Goal: Transaction & Acquisition: Purchase product/service

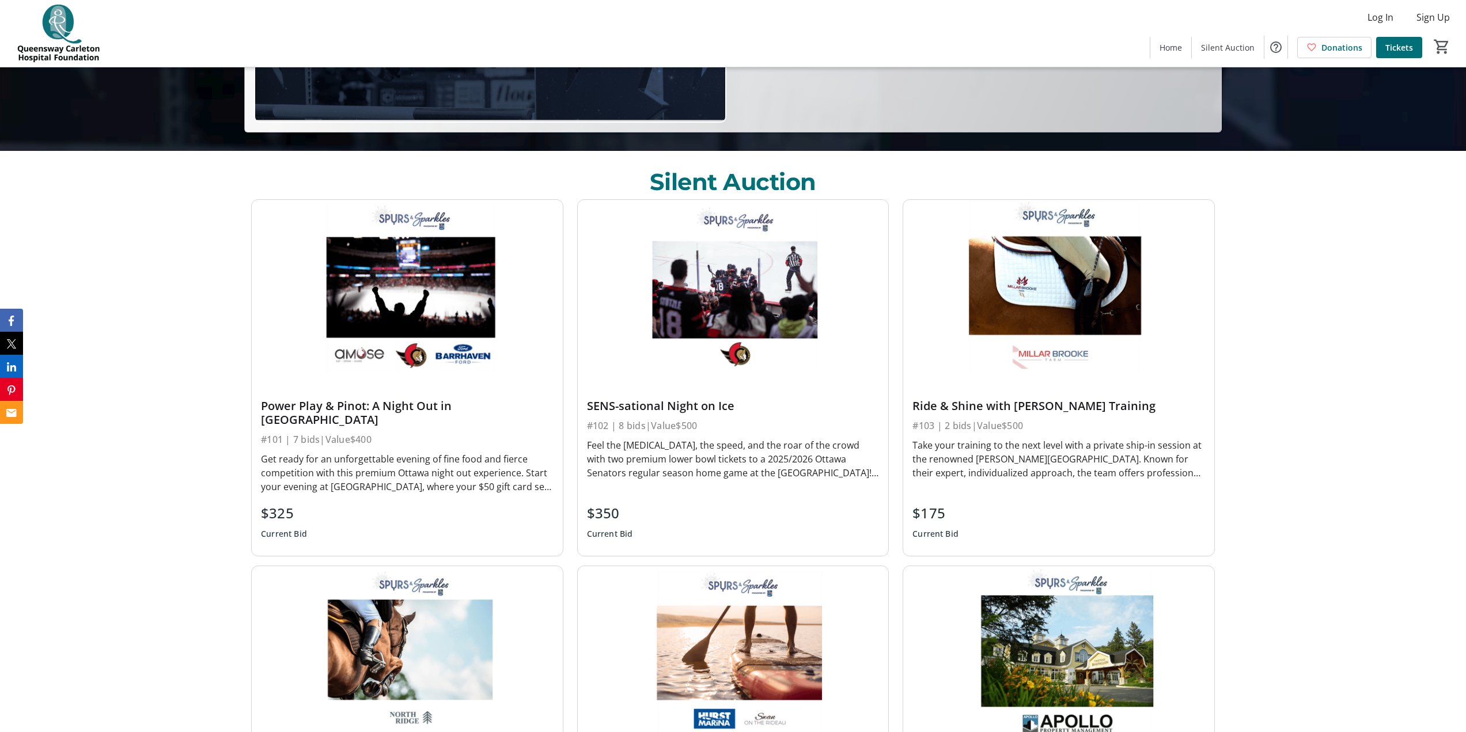
scroll to position [576, 0]
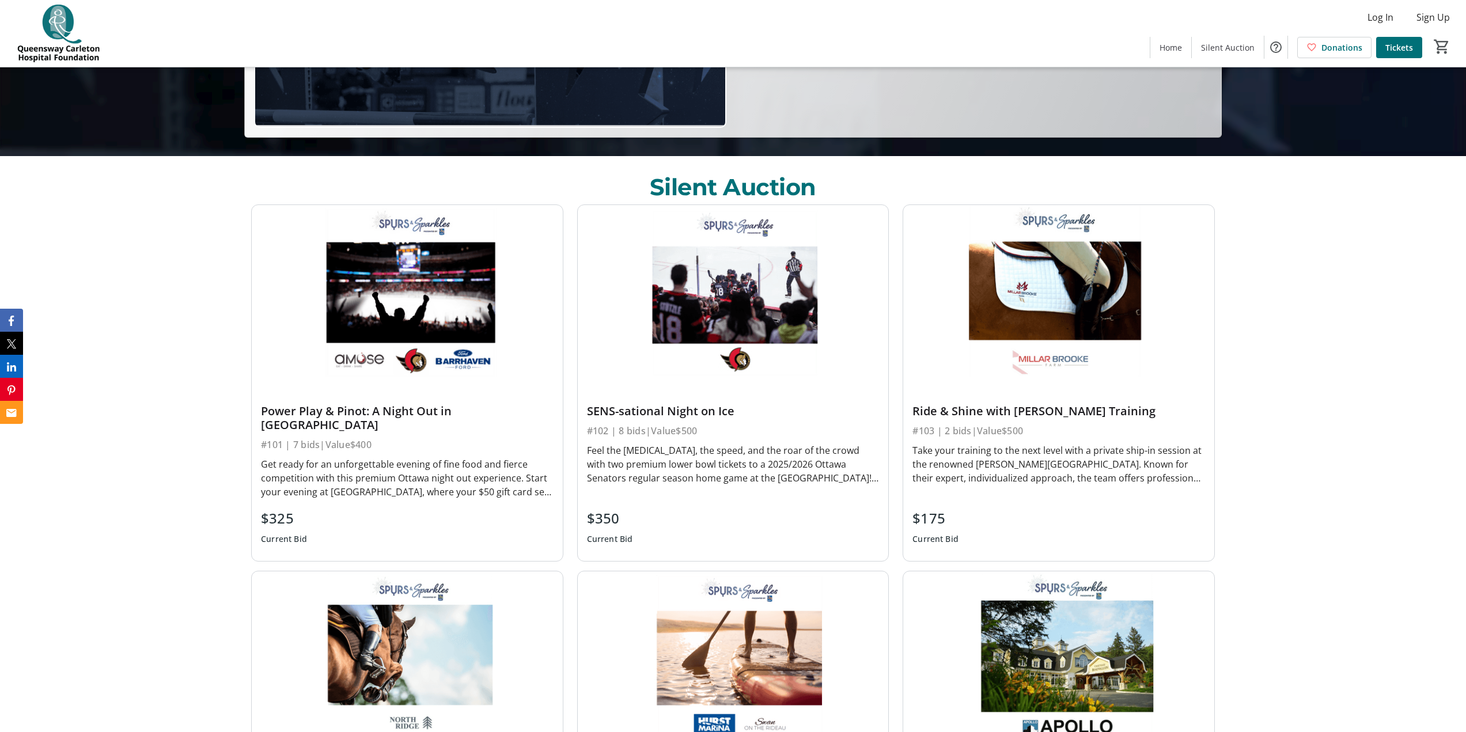
click at [457, 285] on img at bounding box center [407, 292] width 311 height 175
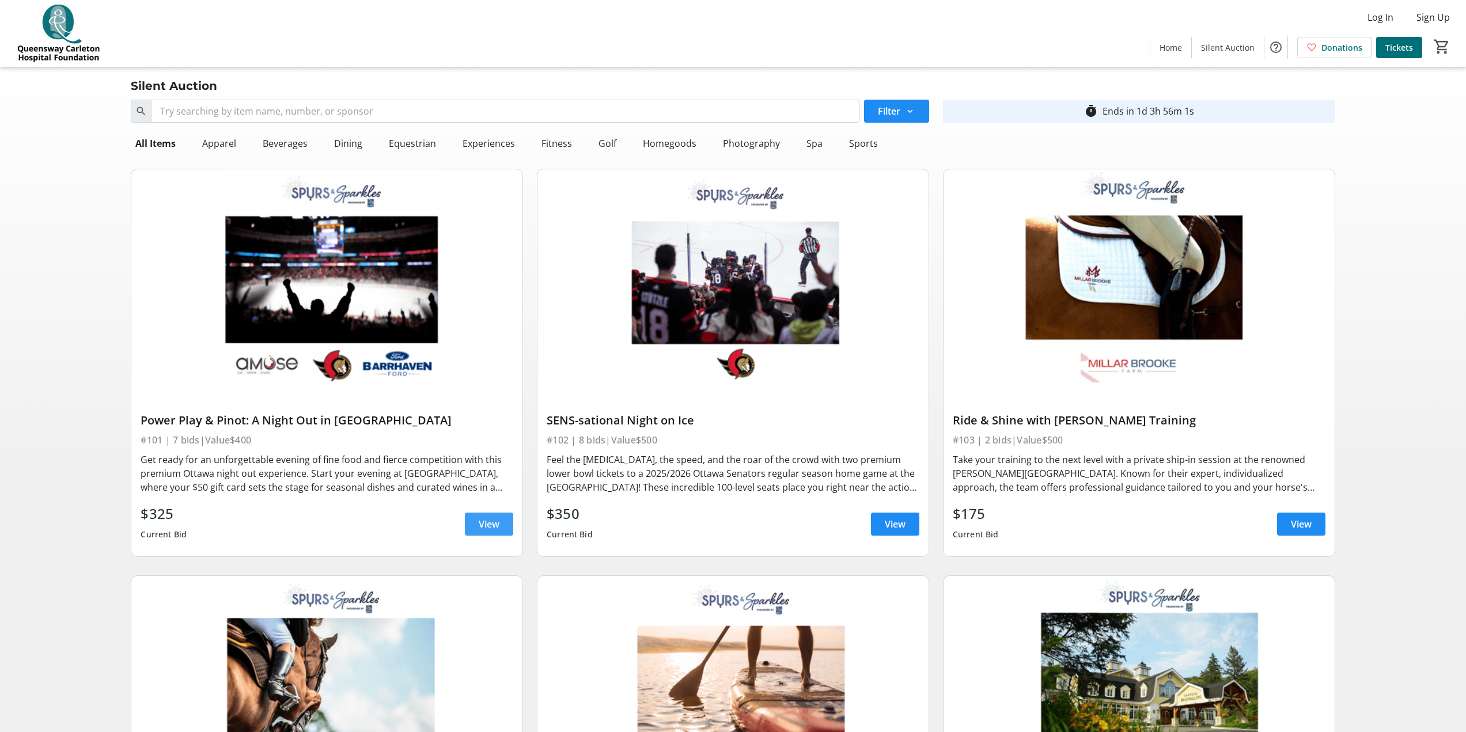
click at [475, 532] on span at bounding box center [489, 524] width 48 height 28
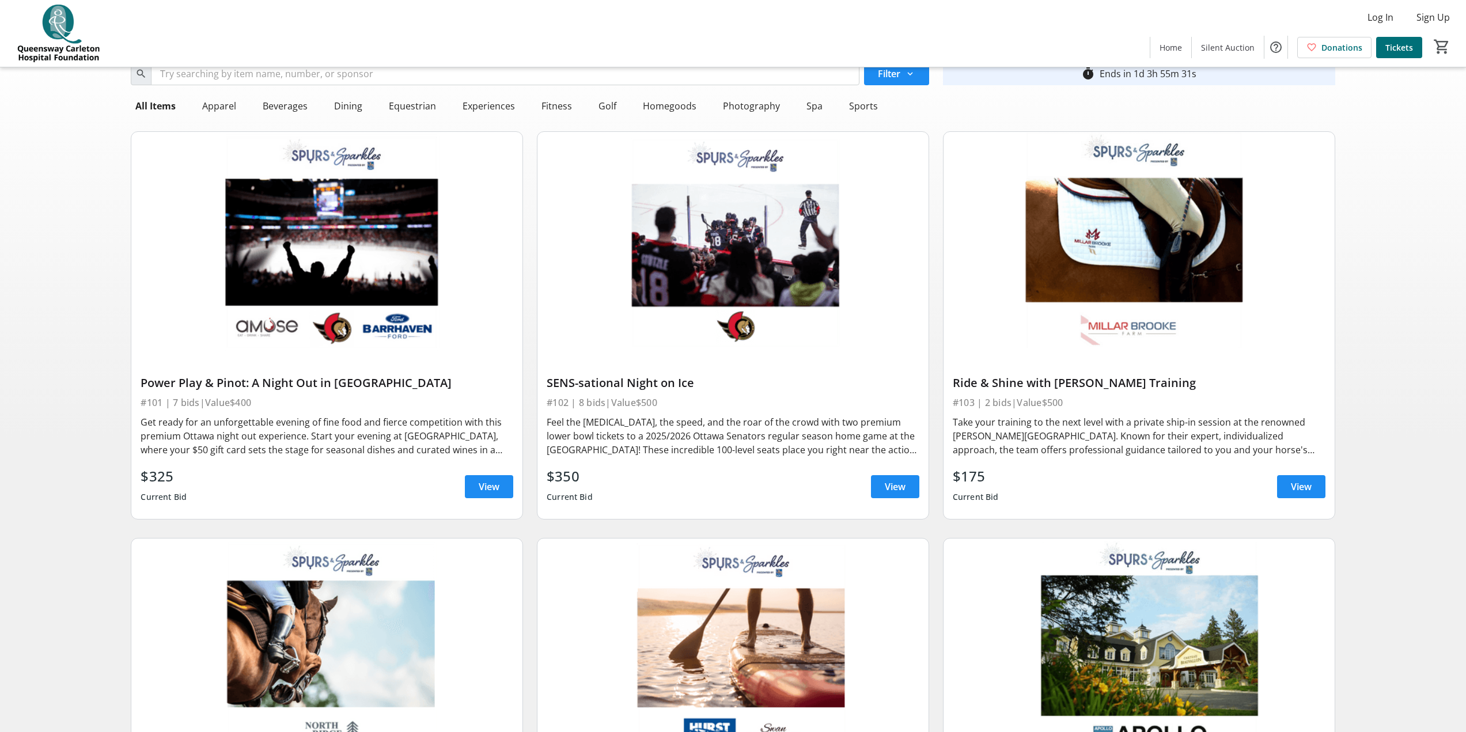
scroll to position [58, 0]
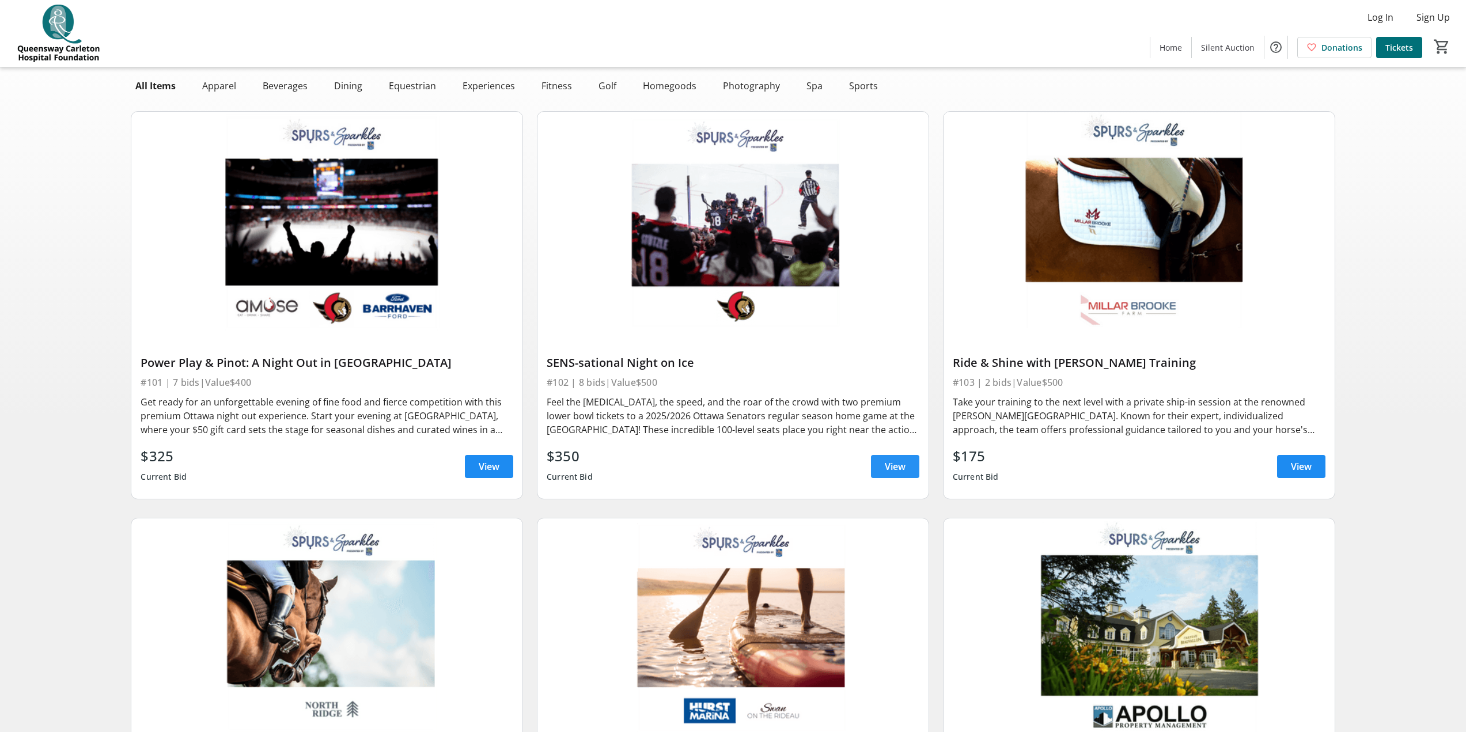
click at [875, 467] on span at bounding box center [895, 467] width 48 height 28
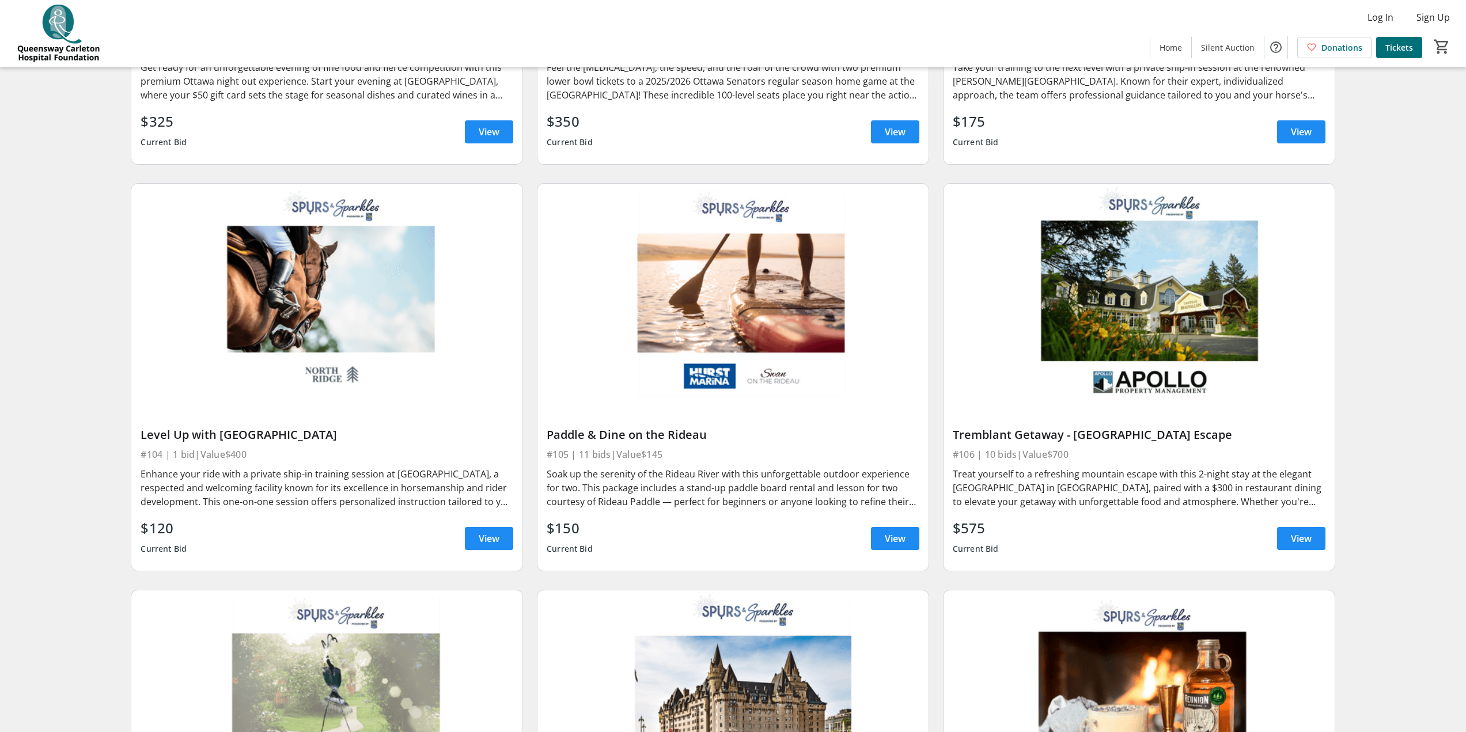
scroll to position [403, 0]
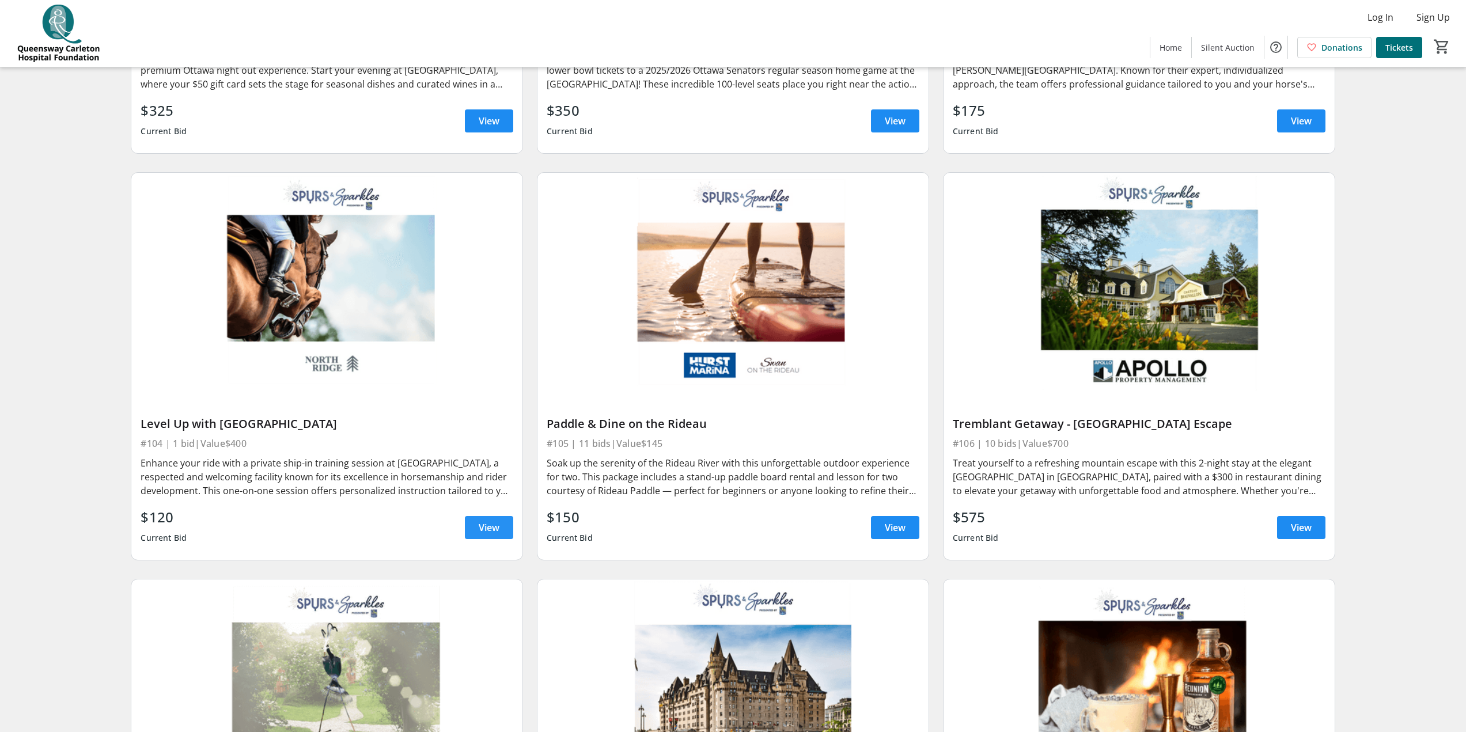
click at [484, 531] on span "View" at bounding box center [489, 528] width 21 height 14
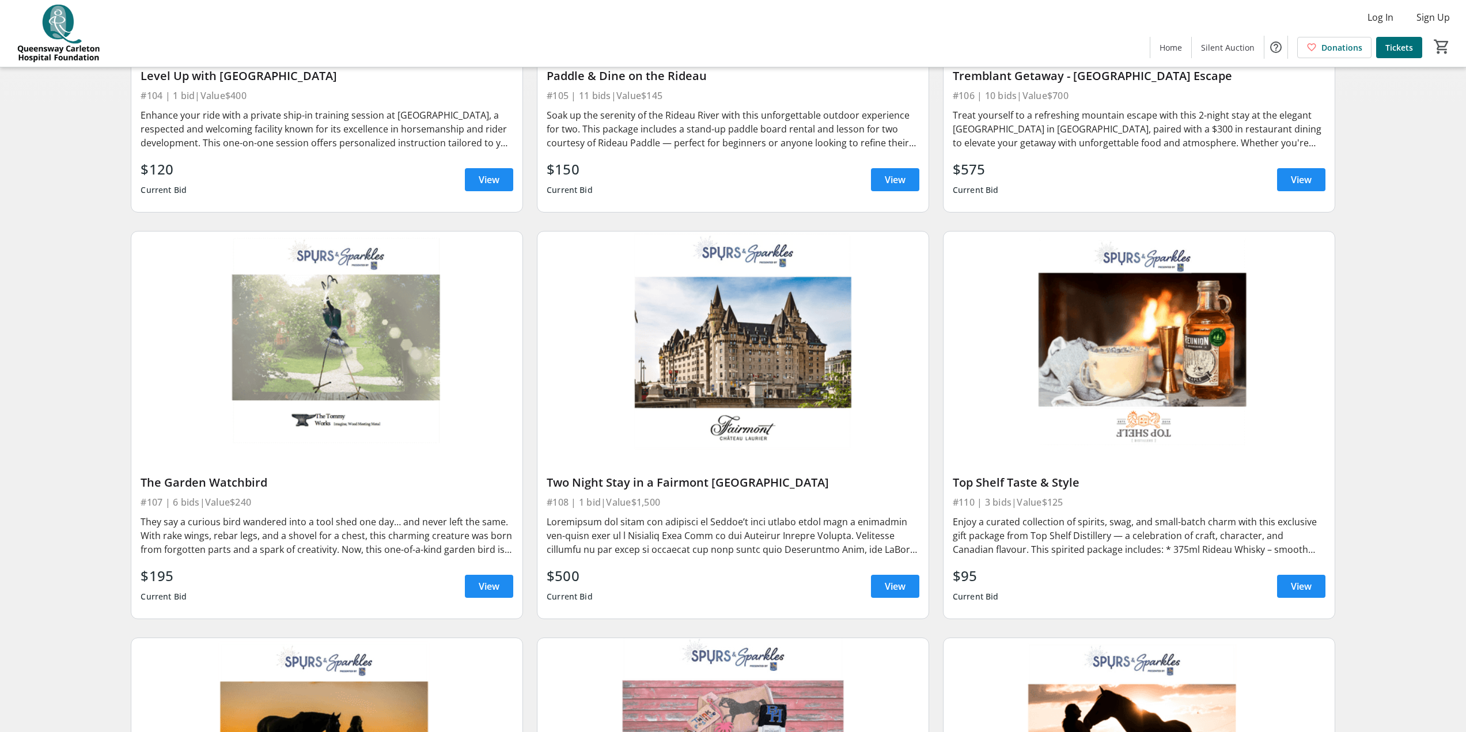
scroll to position [806, 0]
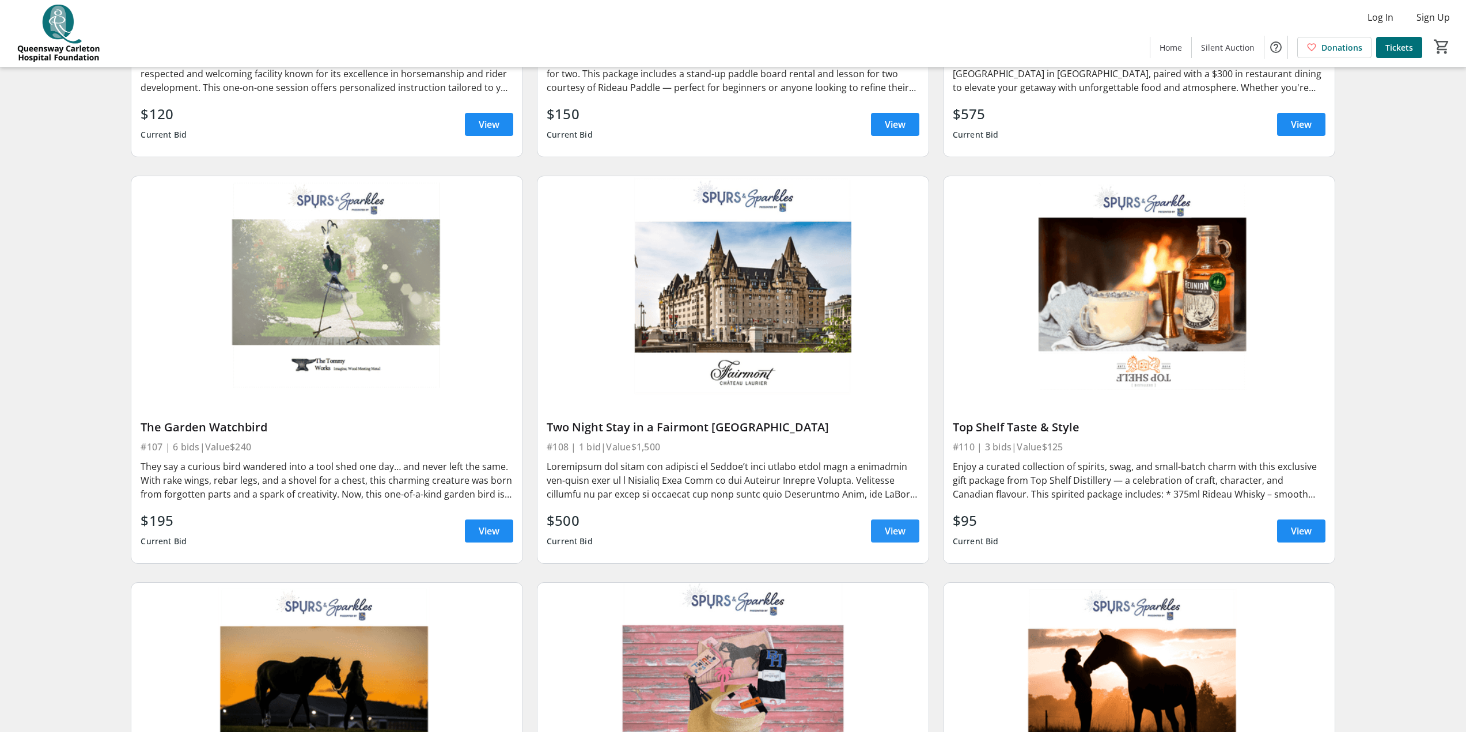
click at [889, 532] on span "View" at bounding box center [895, 531] width 21 height 14
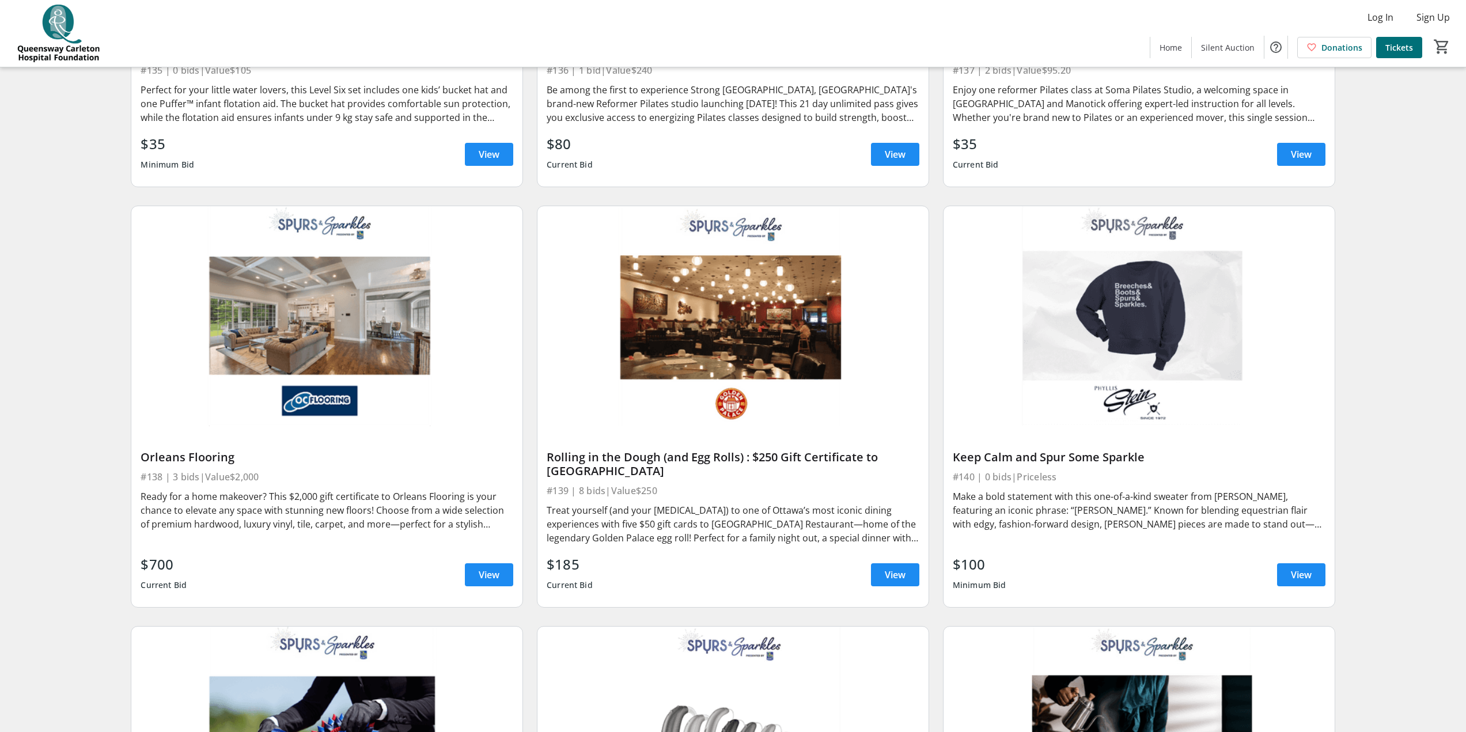
scroll to position [4918, 0]
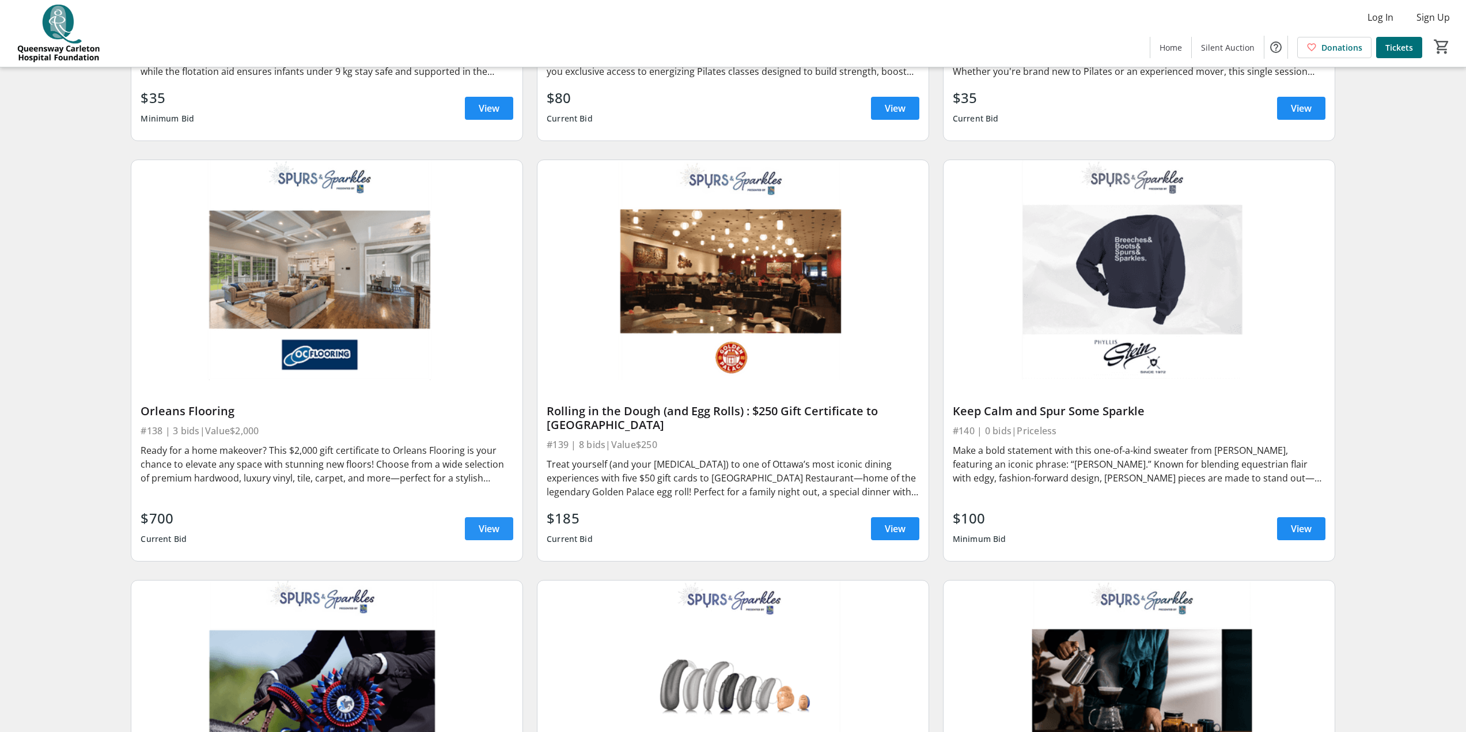
click at [490, 526] on span "View" at bounding box center [489, 529] width 21 height 14
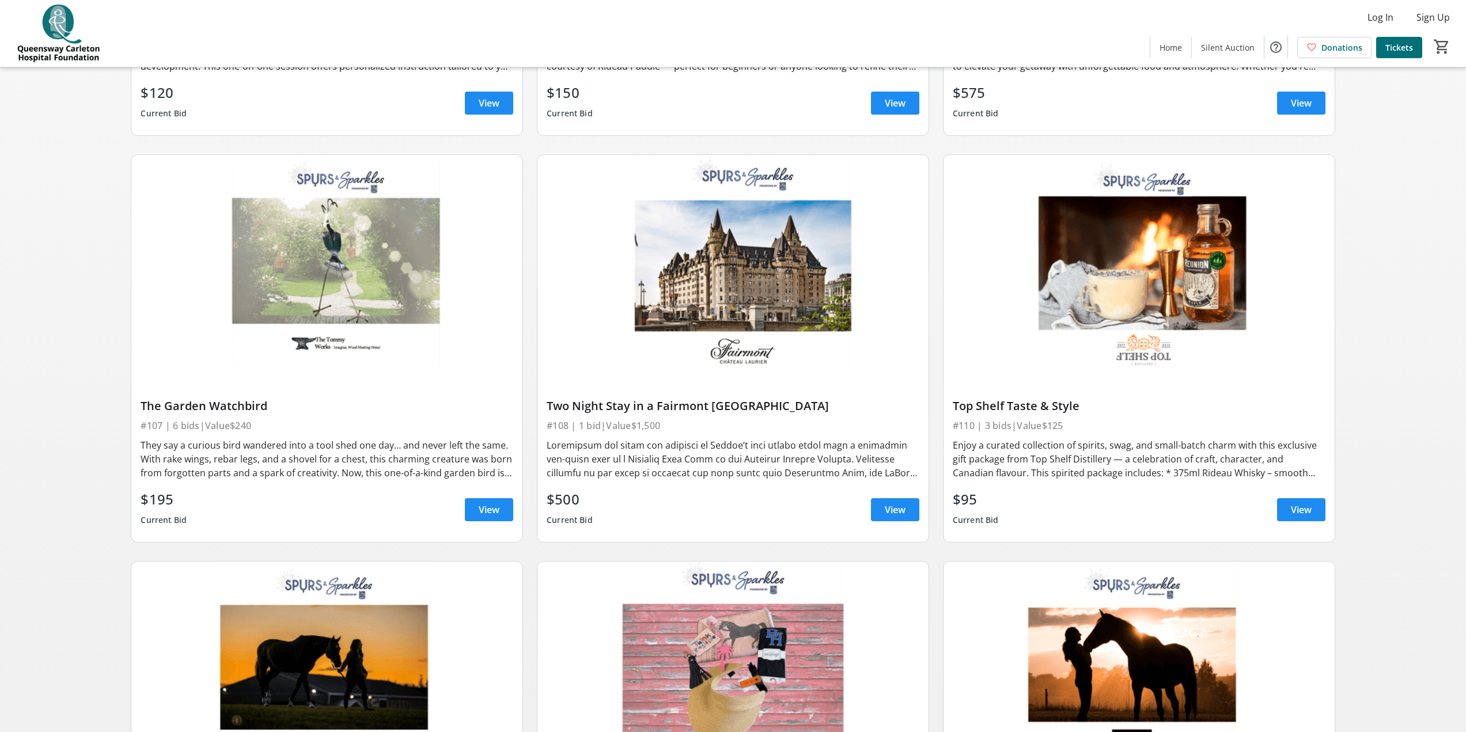
scroll to position [828, 0]
click at [887, 512] on span "View" at bounding box center [895, 509] width 21 height 14
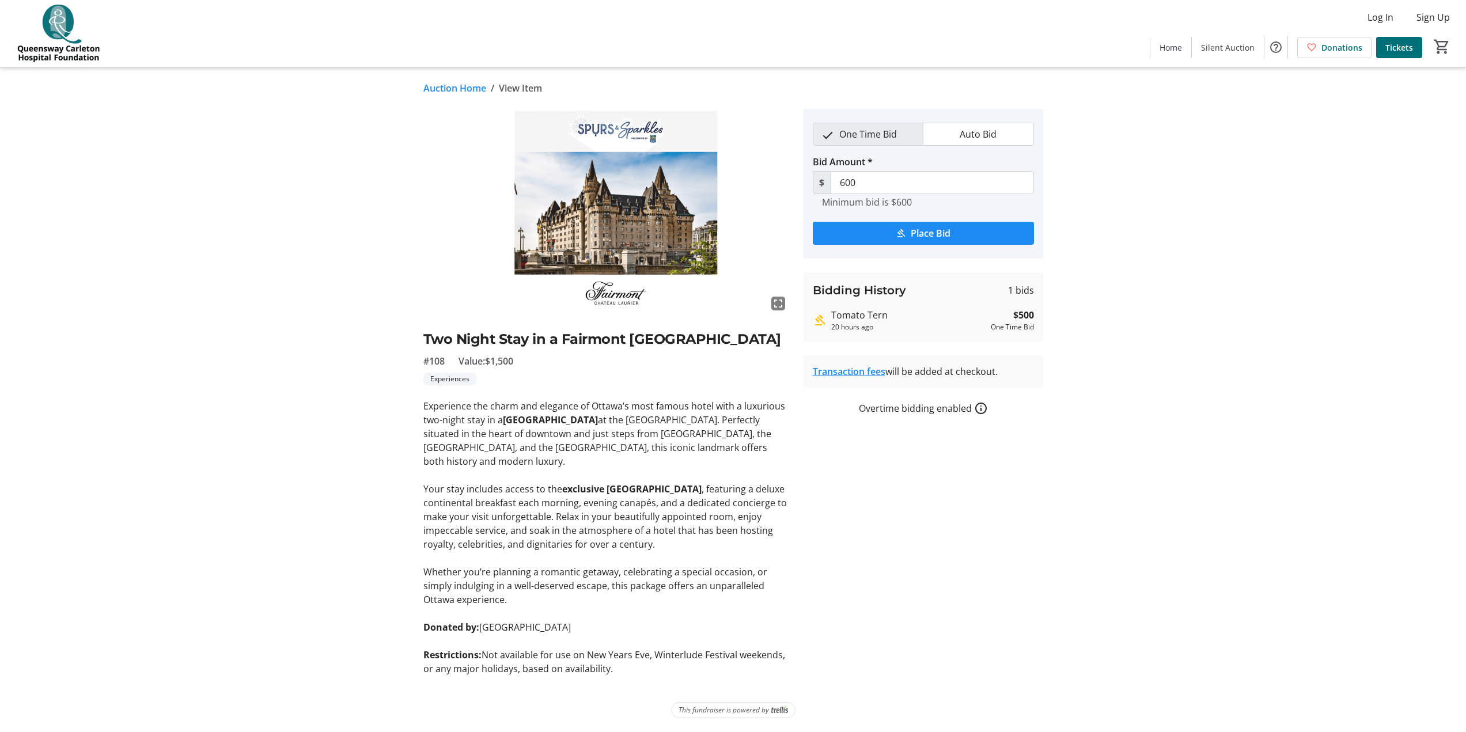
drag, startPoint x: 775, startPoint y: 347, endPoint x: 738, endPoint y: 348, distance: 37.5
click at [738, 348] on h2 "Two Night Stay in a Fairmont [GEOGRAPHIC_DATA]" at bounding box center [606, 339] width 366 height 21
drag, startPoint x: 467, startPoint y: 360, endPoint x: 563, endPoint y: 329, distance: 100.9
click at [563, 329] on h2 "Two Night Stay in a Fairmont [GEOGRAPHIC_DATA]" at bounding box center [606, 339] width 366 height 21
copy h2 "Fairmont [GEOGRAPHIC_DATA]"
